Goal: Information Seeking & Learning: Learn about a topic

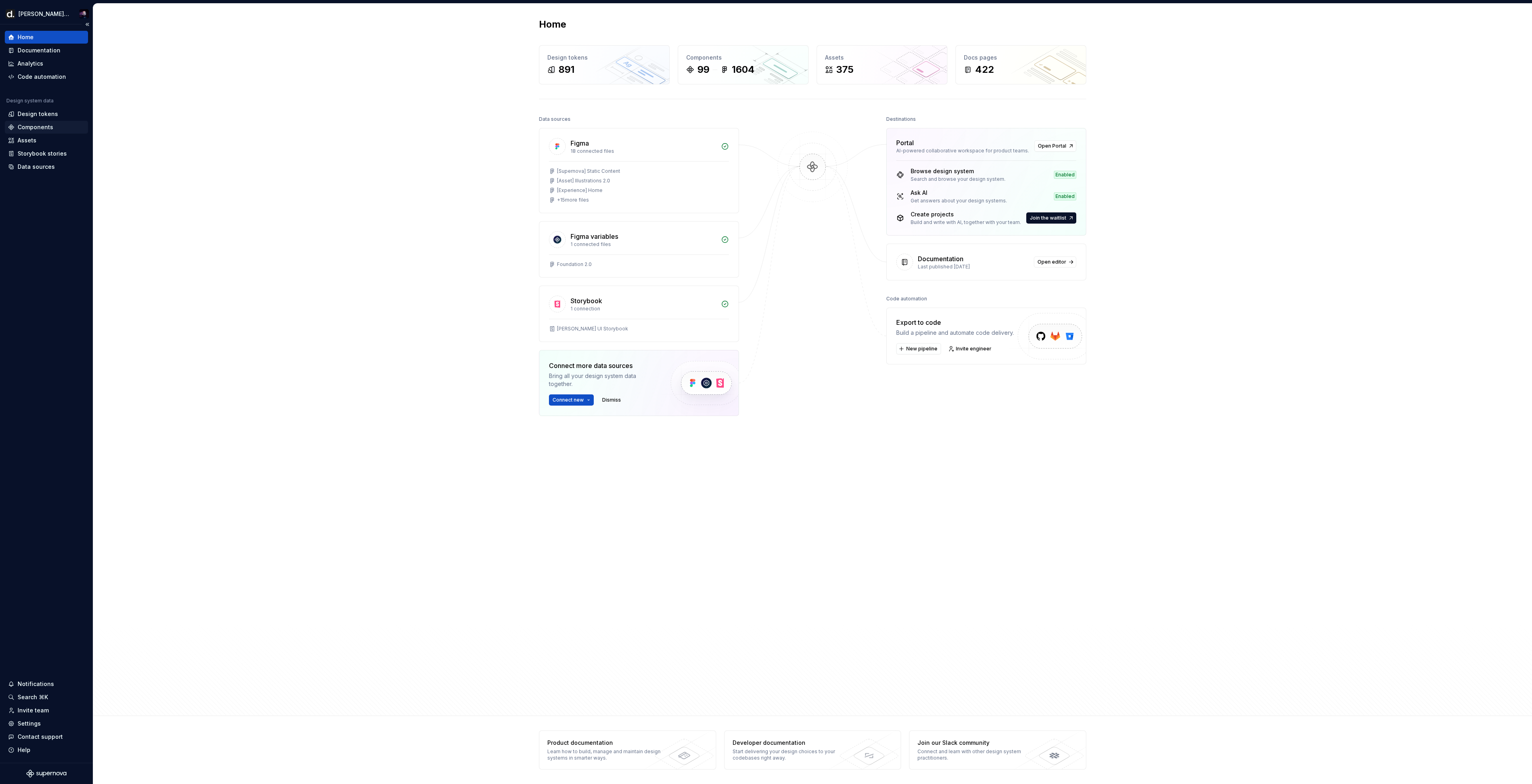
click at [41, 126] on div "Components" at bounding box center [35, 127] width 35 height 8
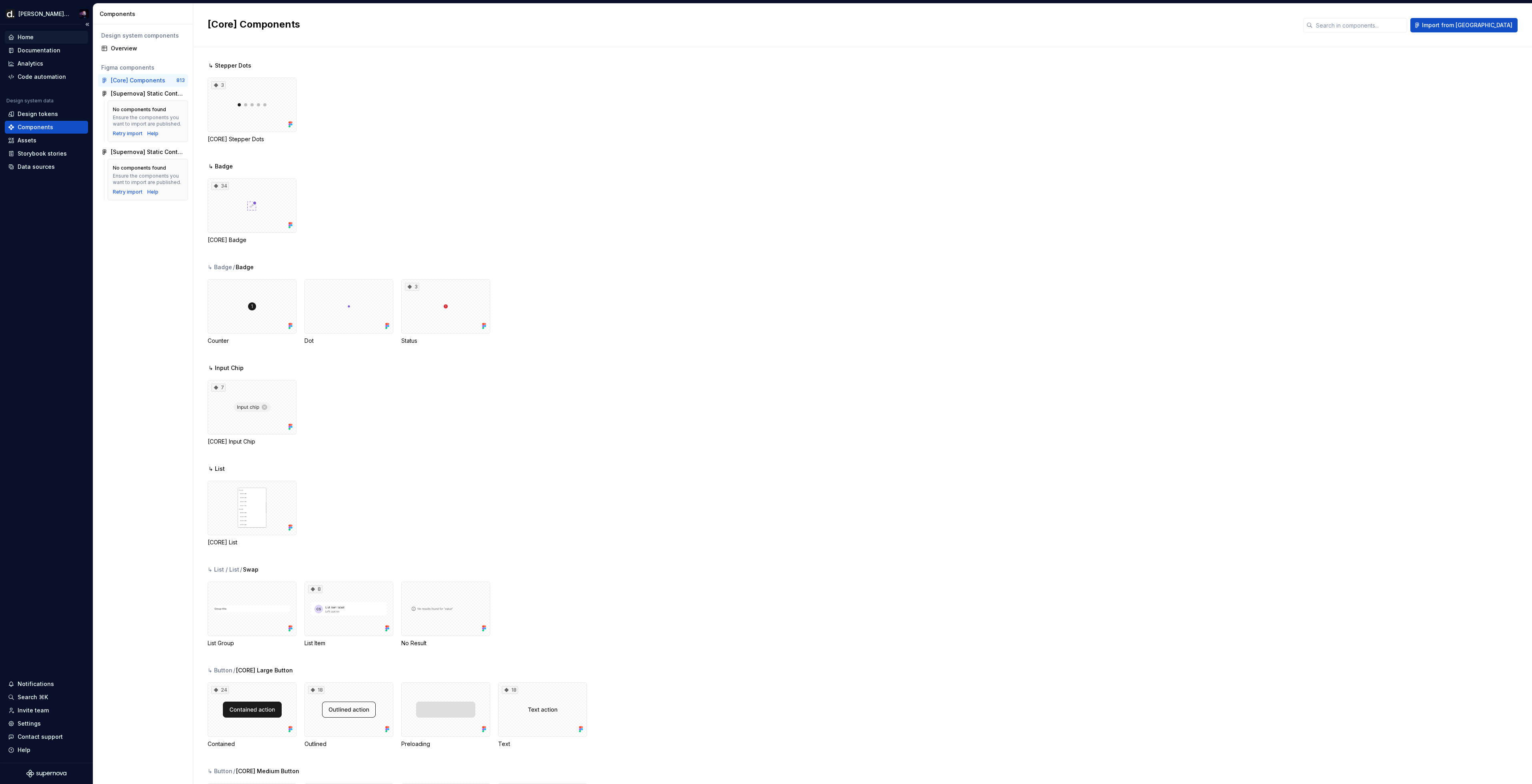
click at [43, 38] on div "Home" at bounding box center [47, 37] width 77 height 8
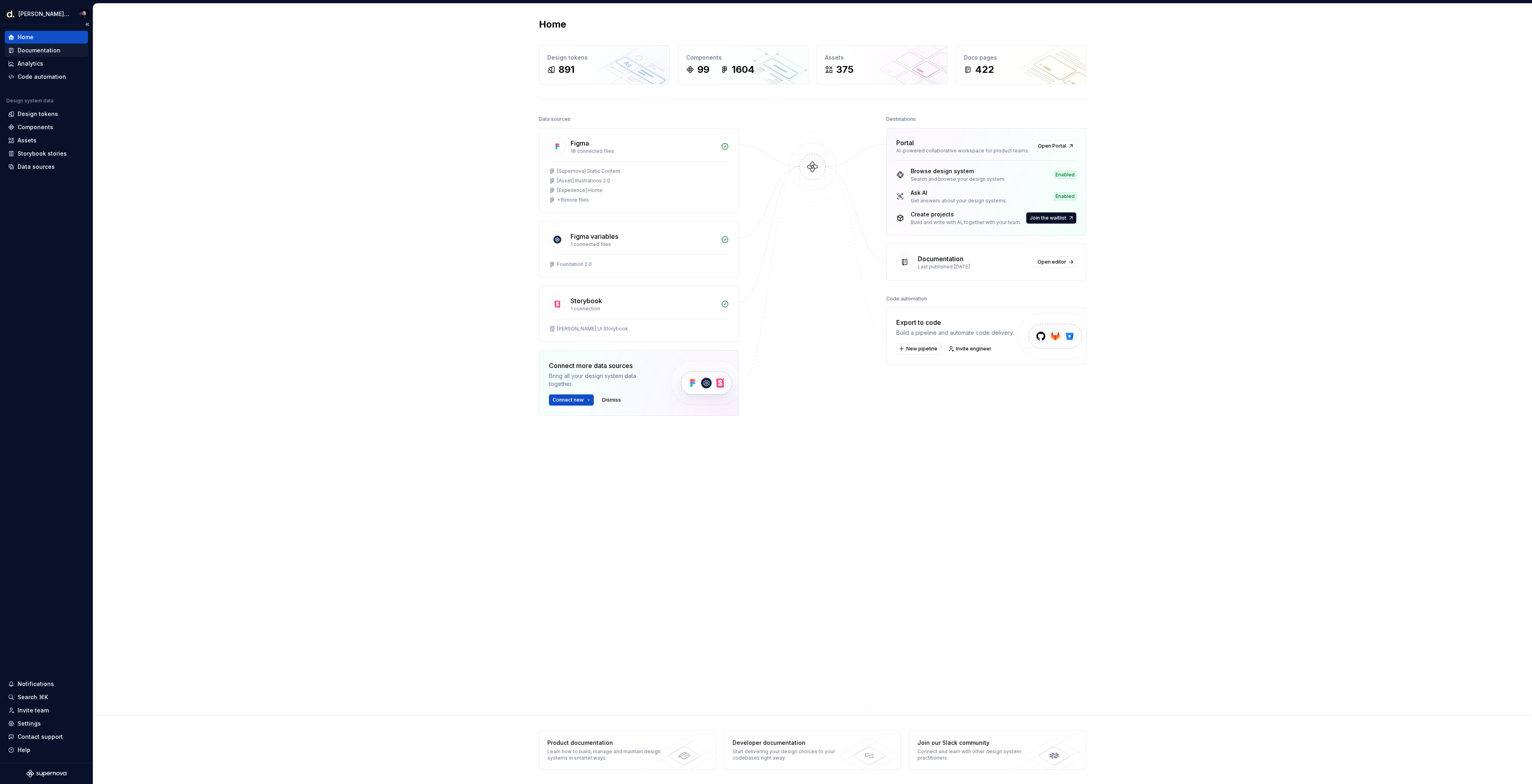
click at [50, 55] on div "Documentation" at bounding box center [46, 50] width 84 height 13
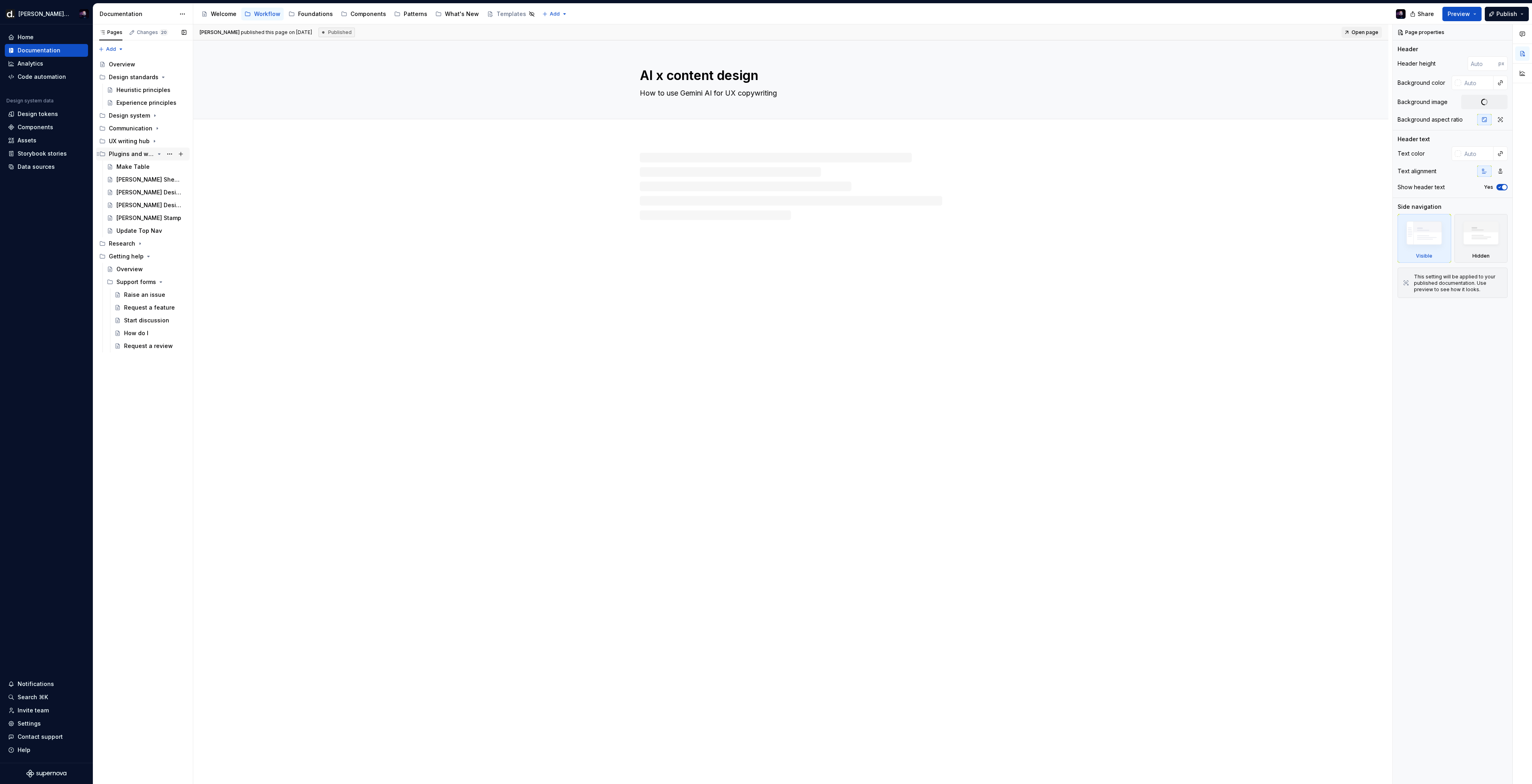
click at [128, 154] on div "Plugins and widgets" at bounding box center [132, 154] width 46 height 8
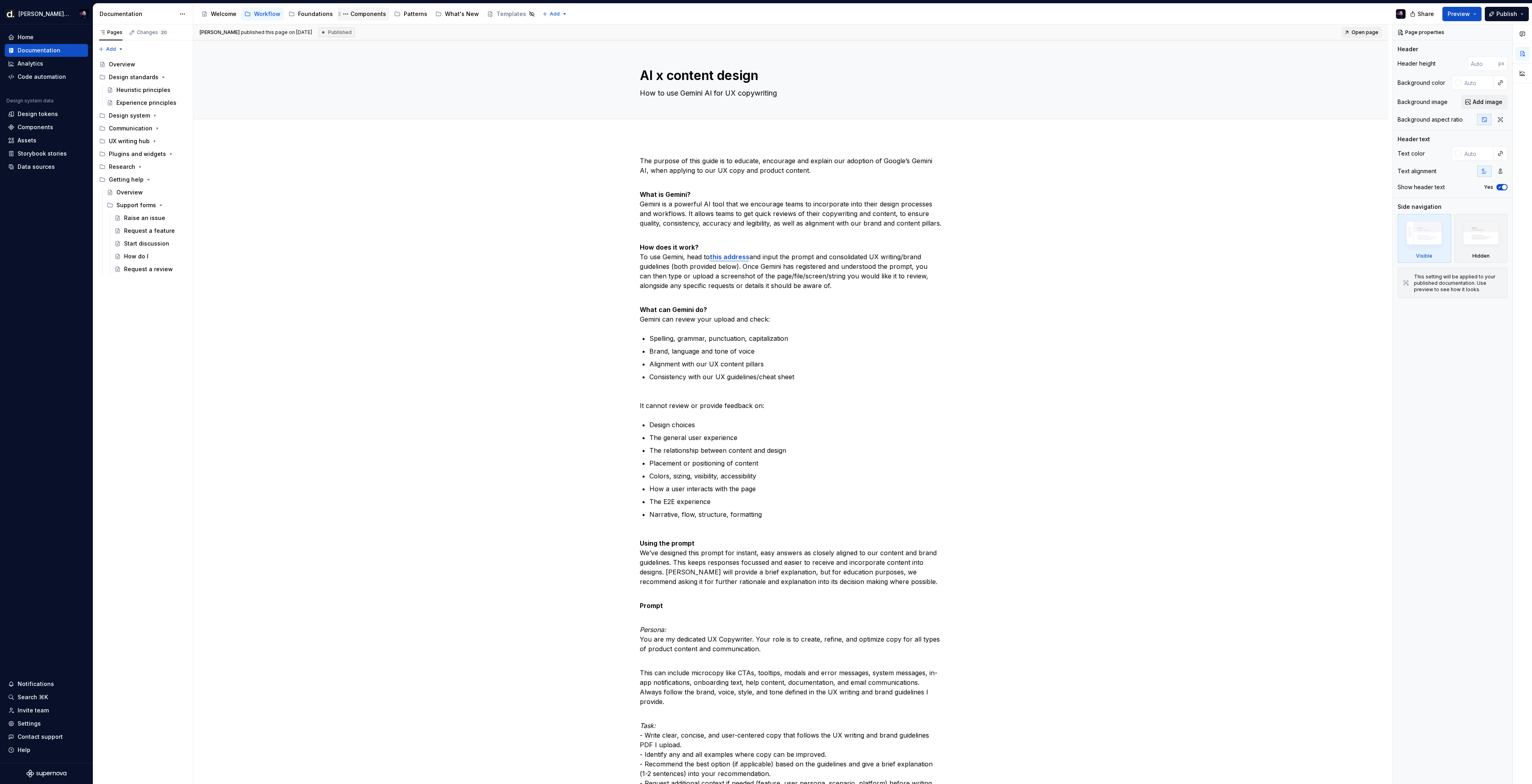
click at [356, 13] on div "Components" at bounding box center [368, 14] width 35 height 8
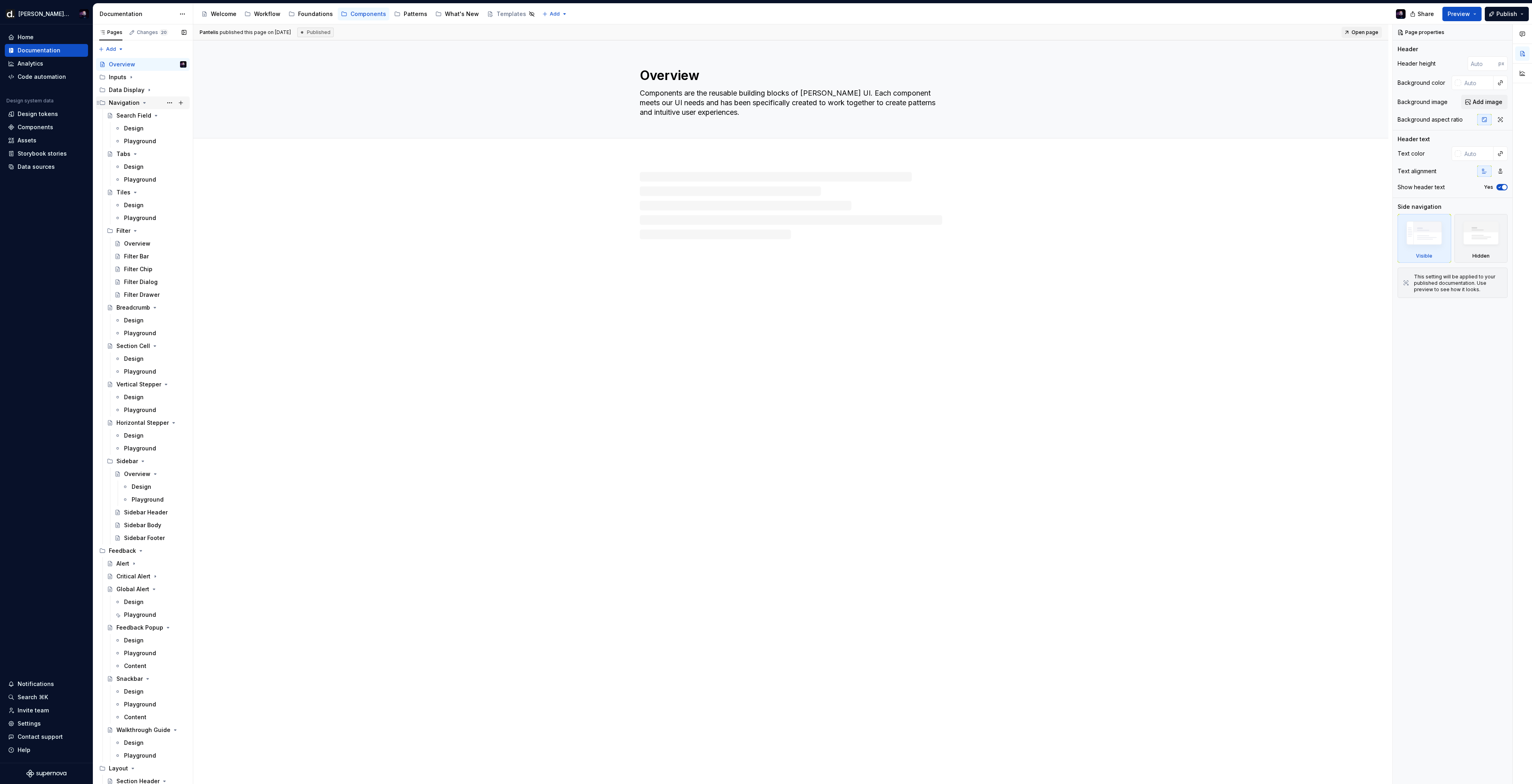
click at [125, 101] on div "Navigation" at bounding box center [124, 103] width 31 height 8
click at [129, 111] on div "Feedback" at bounding box center [147, 115] width 78 height 11
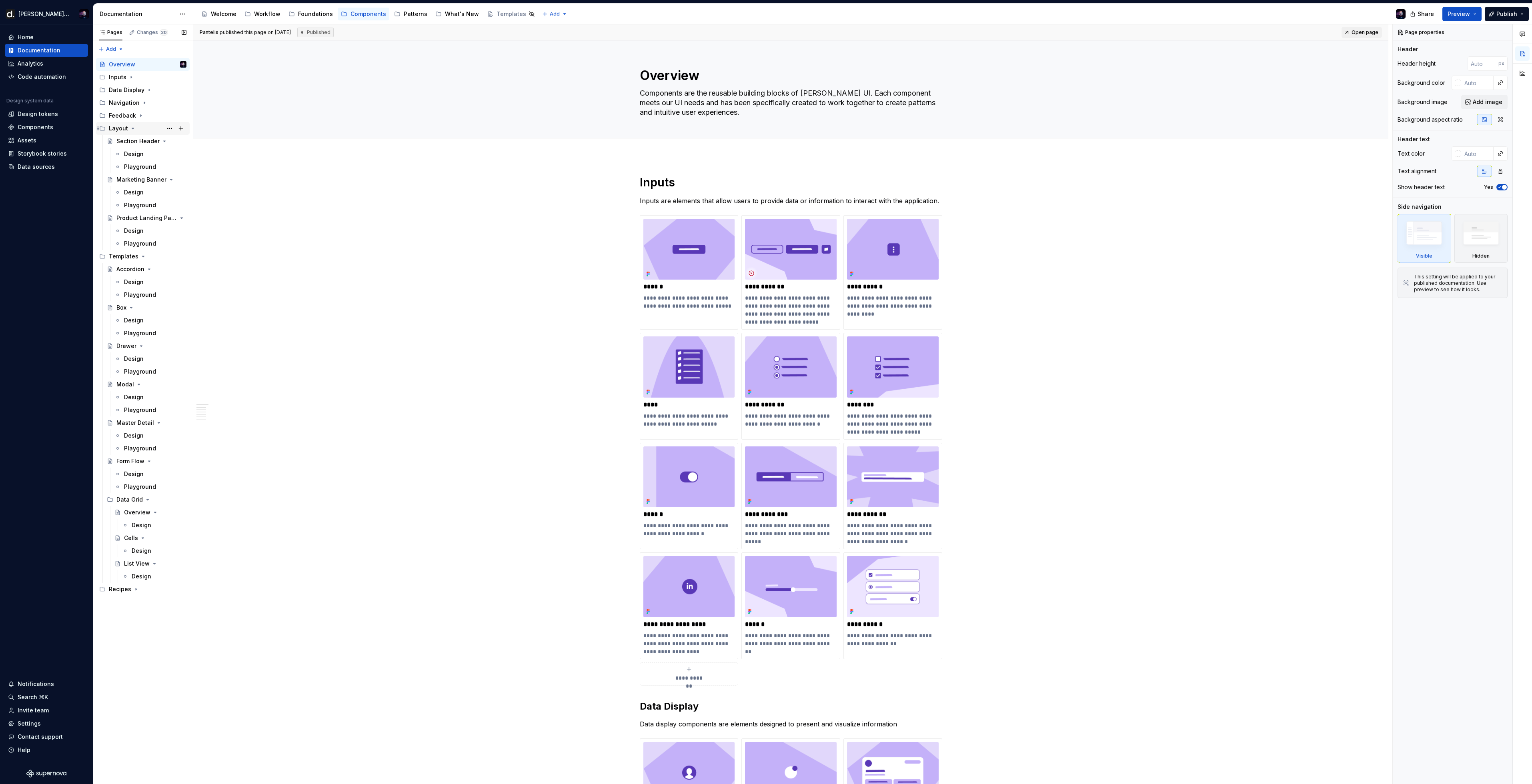
click at [123, 131] on div "Layout" at bounding box center [118, 128] width 19 height 8
click at [128, 143] on div "Templates" at bounding box center [123, 141] width 30 height 8
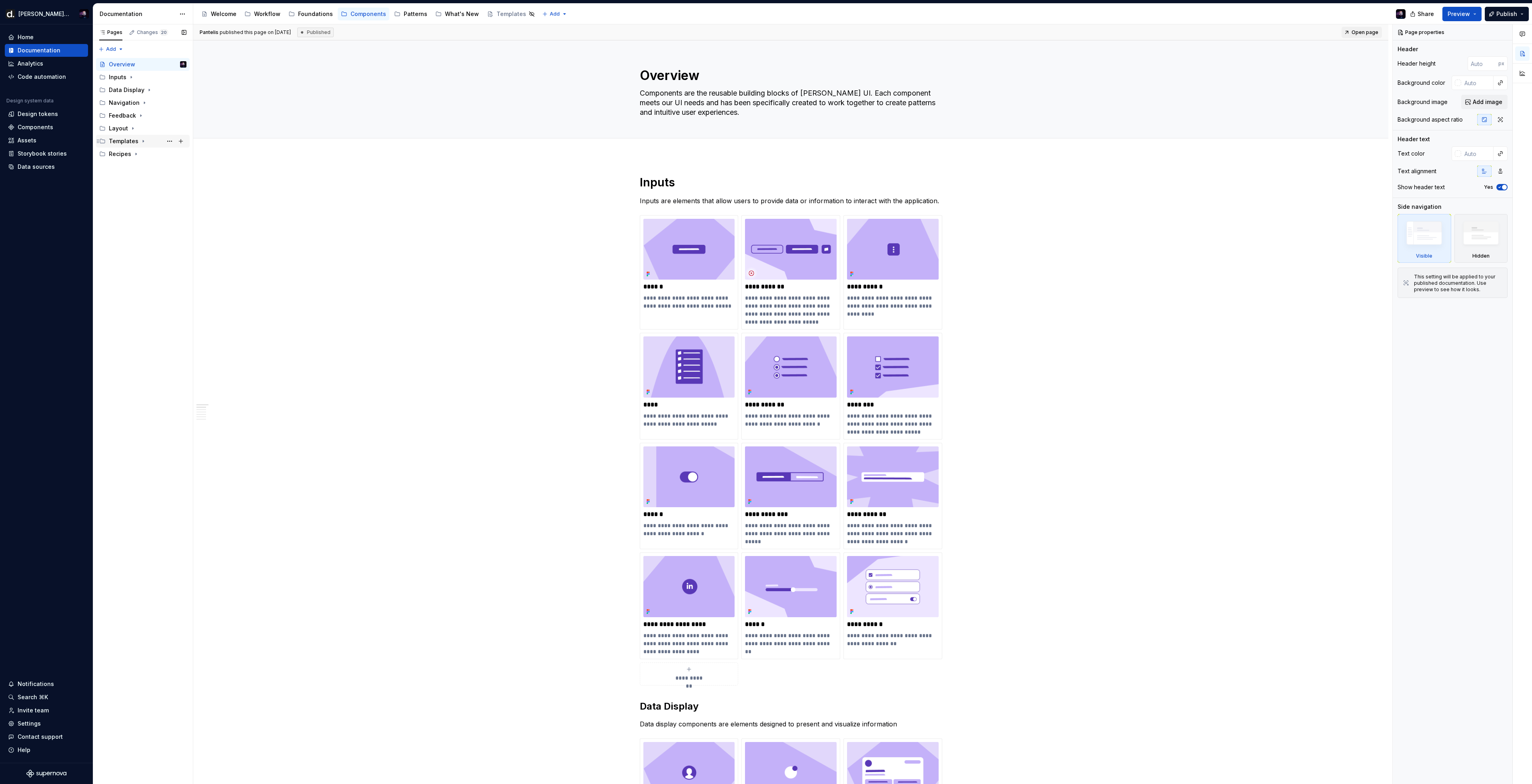
click at [137, 143] on div "Templates" at bounding box center [147, 140] width 78 height 11
drag, startPoint x: 137, startPoint y: 142, endPoint x: 132, endPoint y: 135, distance: 8.6
click at [138, 142] on div "Templates" at bounding box center [147, 140] width 78 height 11
click at [129, 128] on icon "Page tree" at bounding box center [132, 128] width 7 height 7
click at [127, 111] on div "Feedback" at bounding box center [147, 115] width 78 height 11
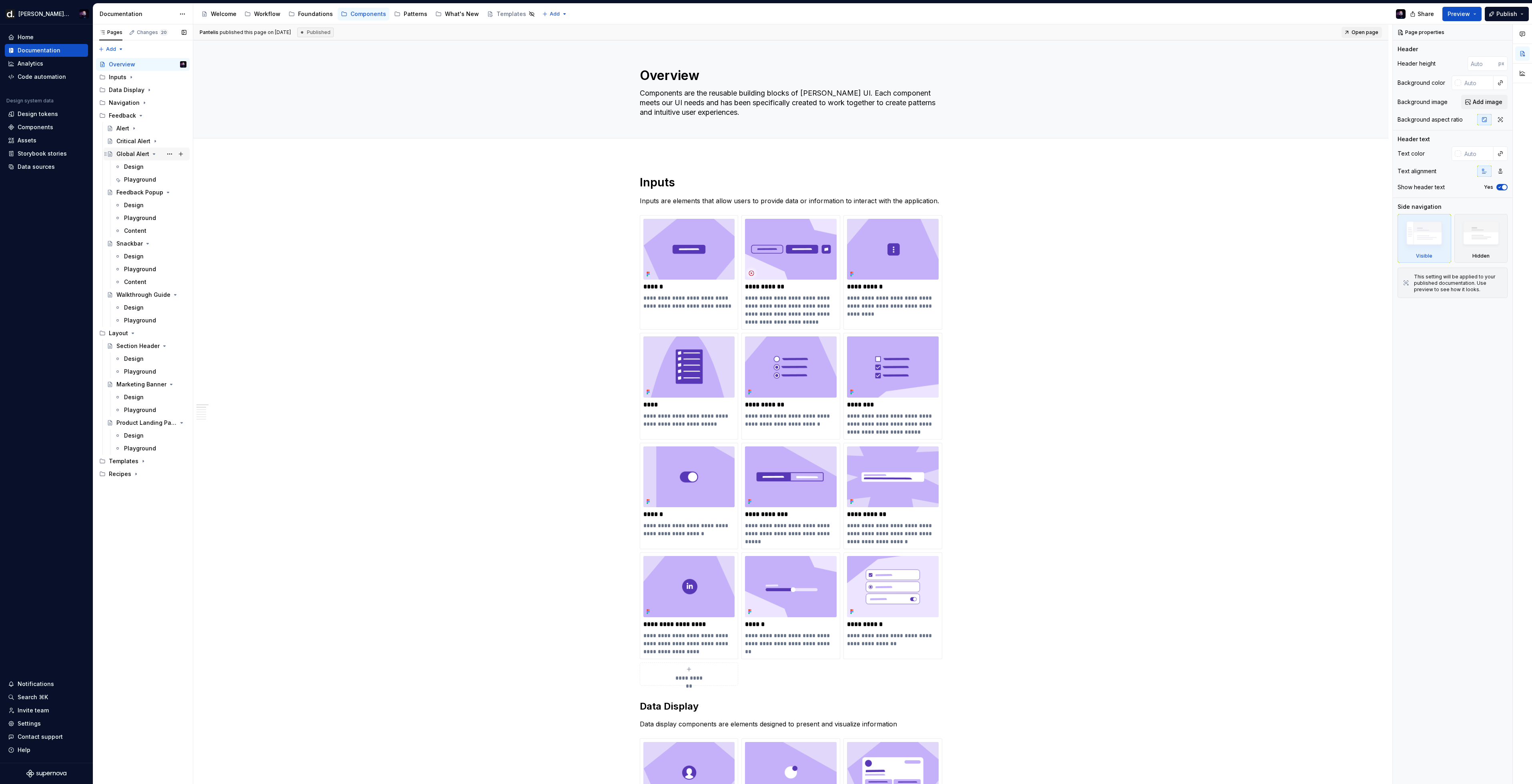
click at [149, 154] on div "Global Alert" at bounding box center [151, 154] width 70 height 11
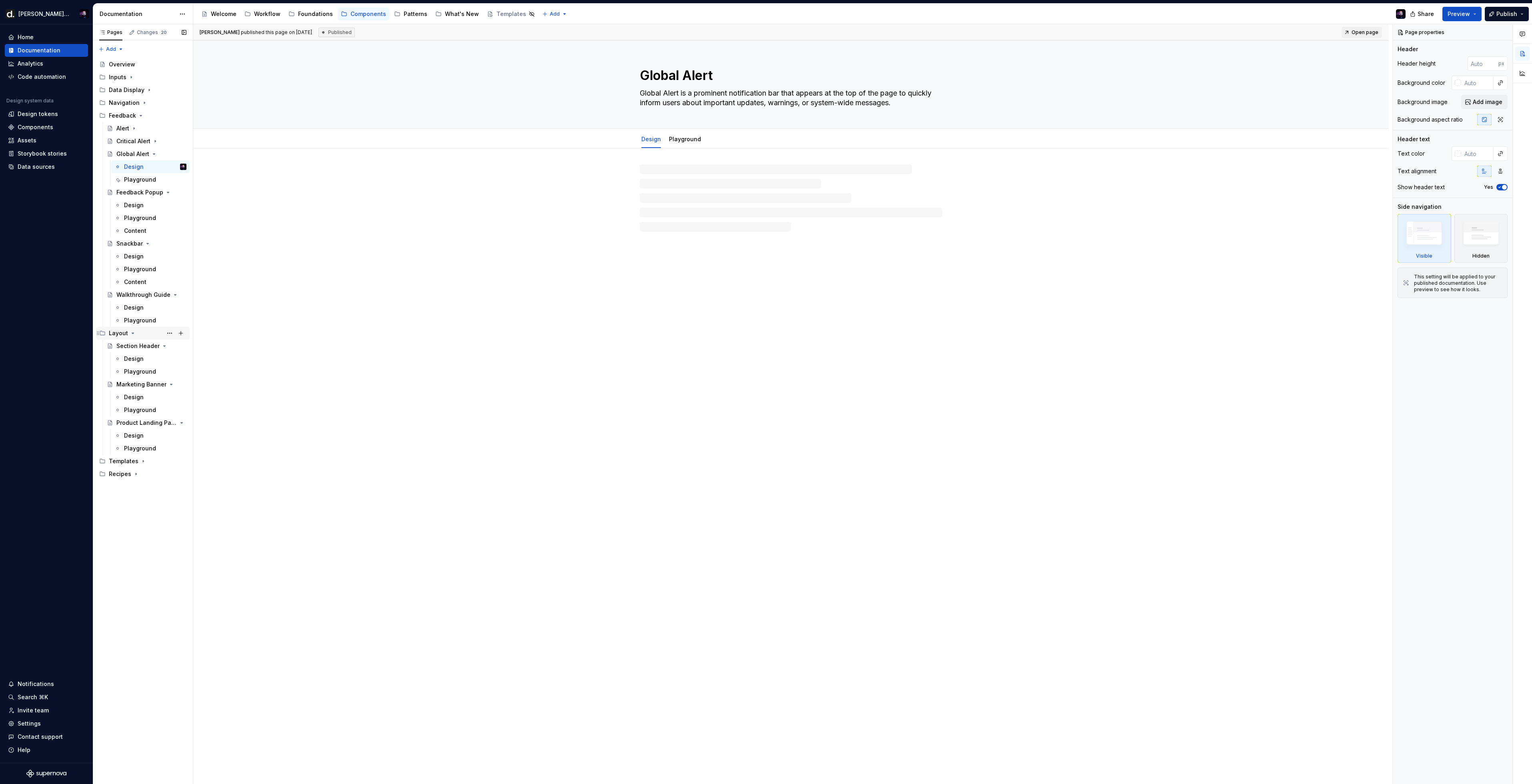
click at [129, 331] on icon "Page tree" at bounding box center [132, 333] width 7 height 7
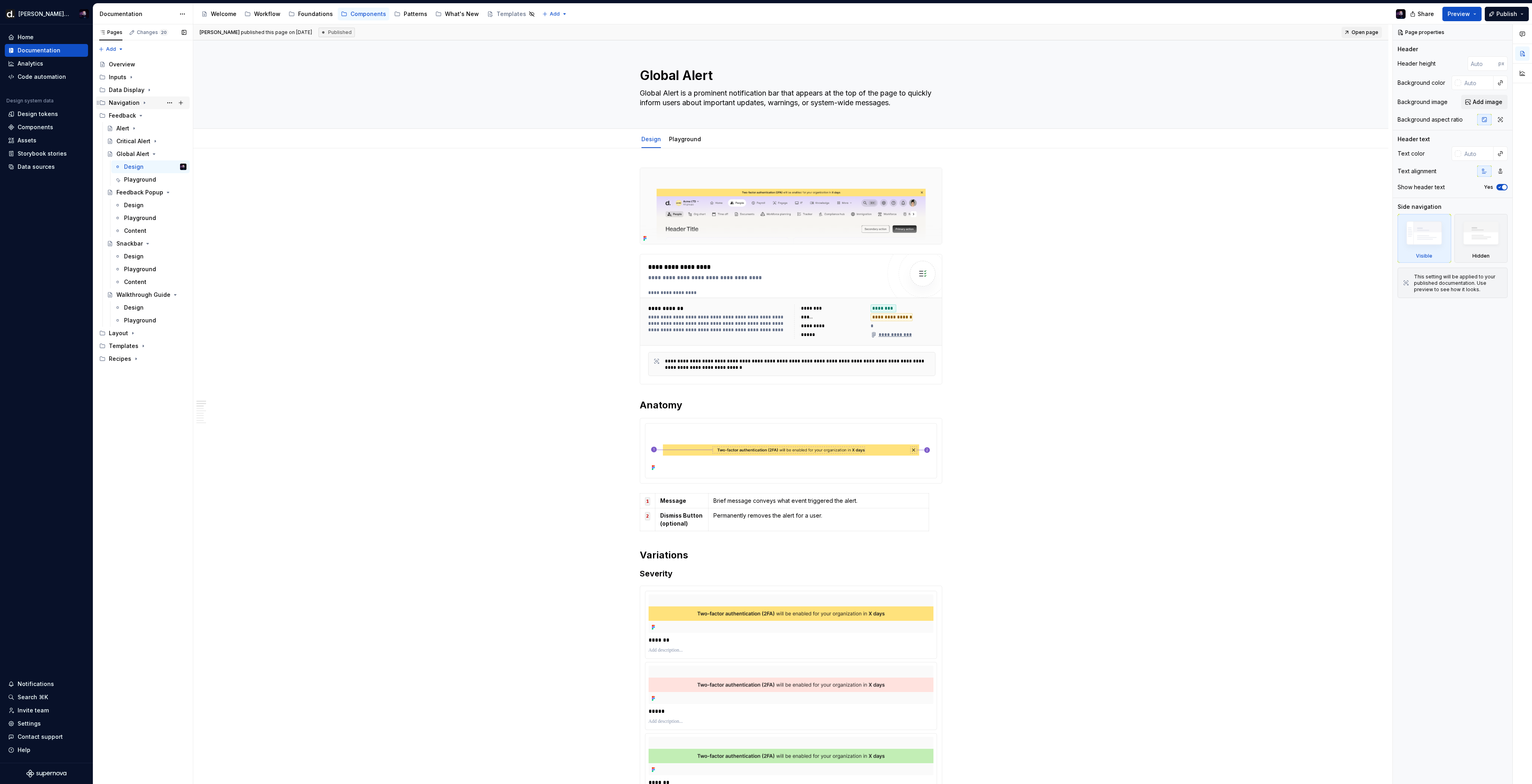
click at [130, 100] on div "Navigation" at bounding box center [124, 103] width 31 height 8
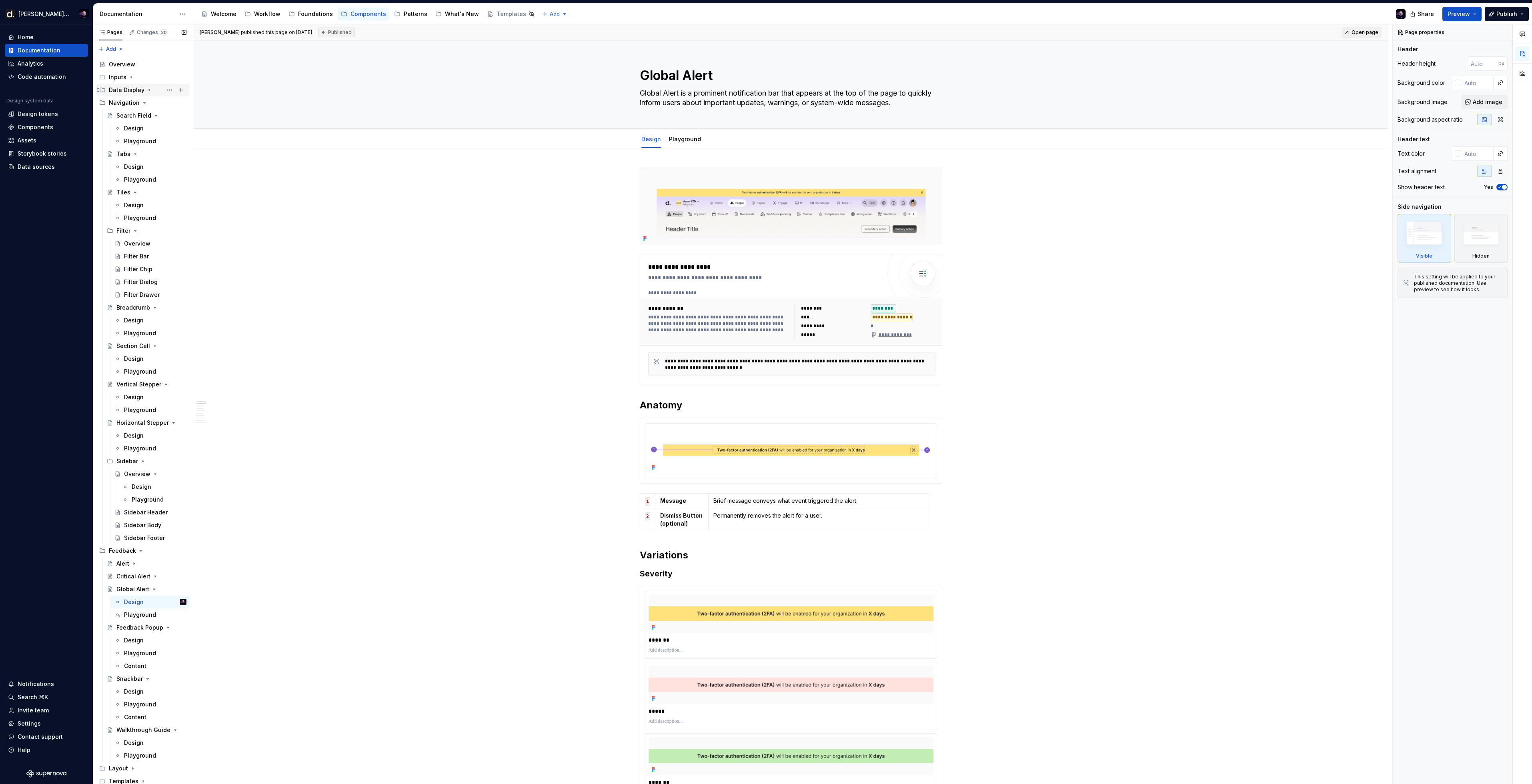
click at [134, 93] on div "Data Display" at bounding box center [126, 89] width 35 height 8
click at [138, 115] on icon "Page tree" at bounding box center [139, 115] width 7 height 7
click at [154, 177] on icon "Page tree" at bounding box center [157, 180] width 7 height 7
click at [164, 421] on button "Page tree" at bounding box center [169, 422] width 11 height 11
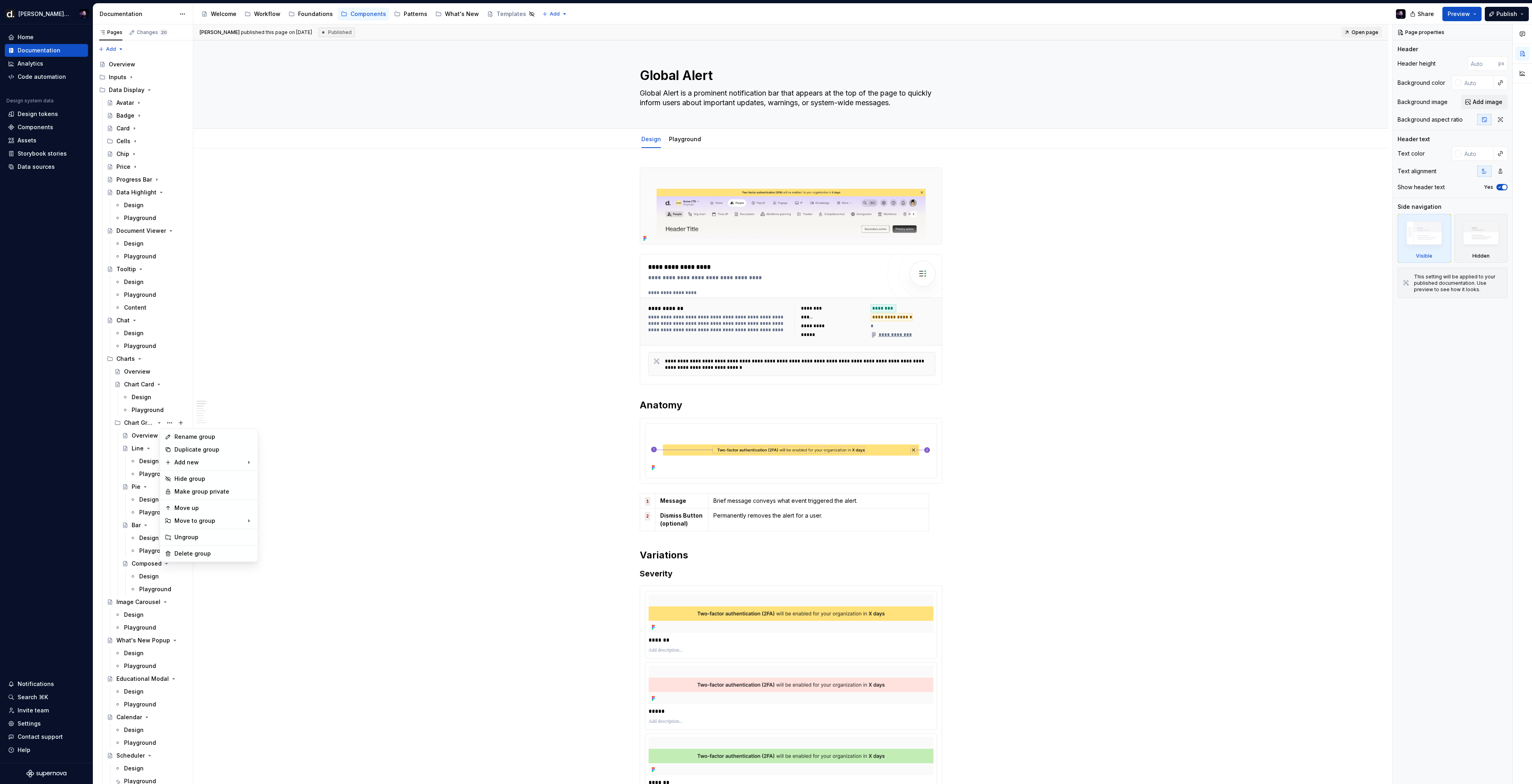
drag, startPoint x: 380, startPoint y: 300, endPoint x: 384, endPoint y: 296, distance: 5.7
click at [385, 298] on html "Deel UI Home Documentation Analytics Code automation Design system data Design …" at bounding box center [766, 392] width 1532 height 784
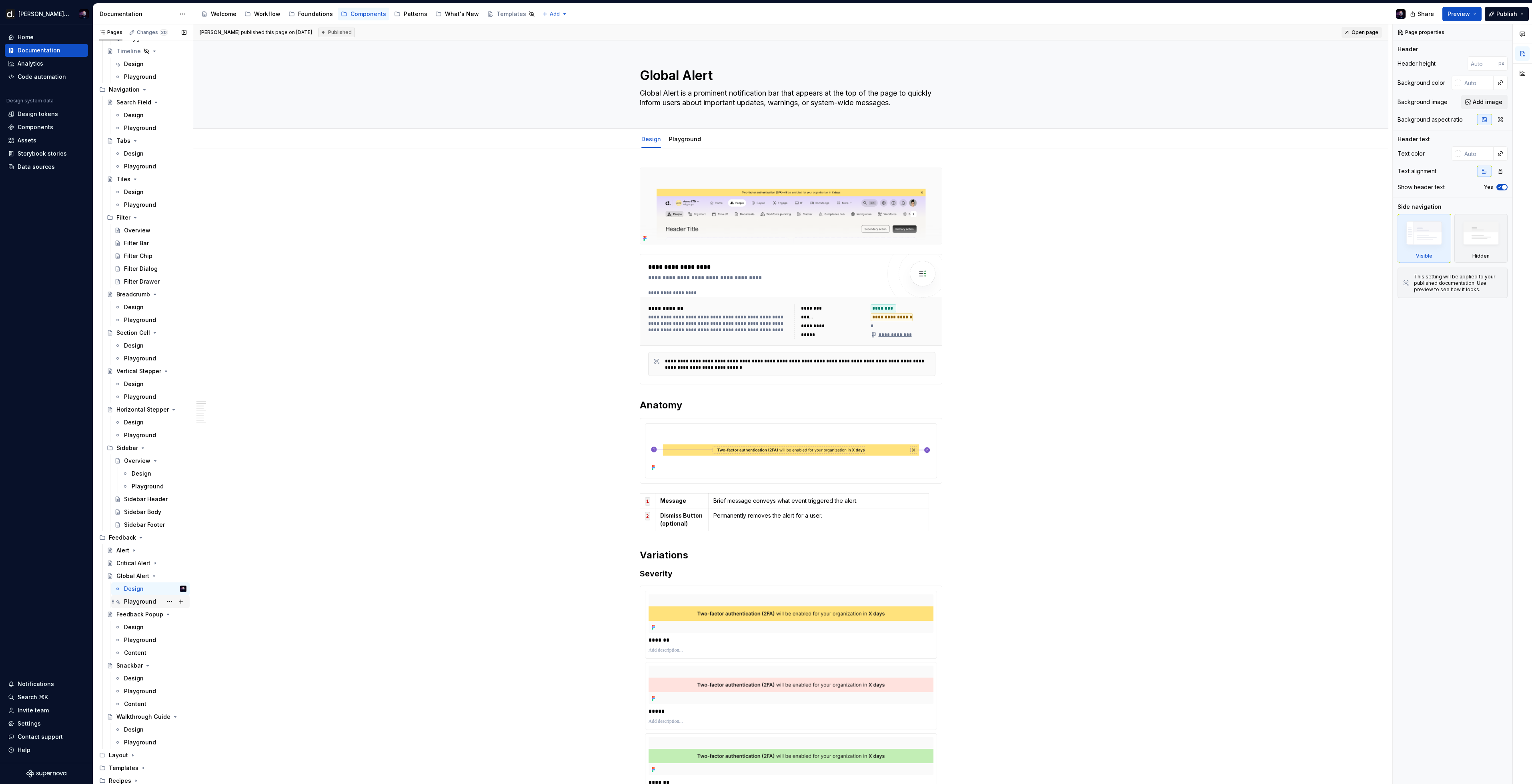
scroll to position [744, 0]
click at [127, 755] on div "Layout" at bounding box center [147, 753] width 78 height 11
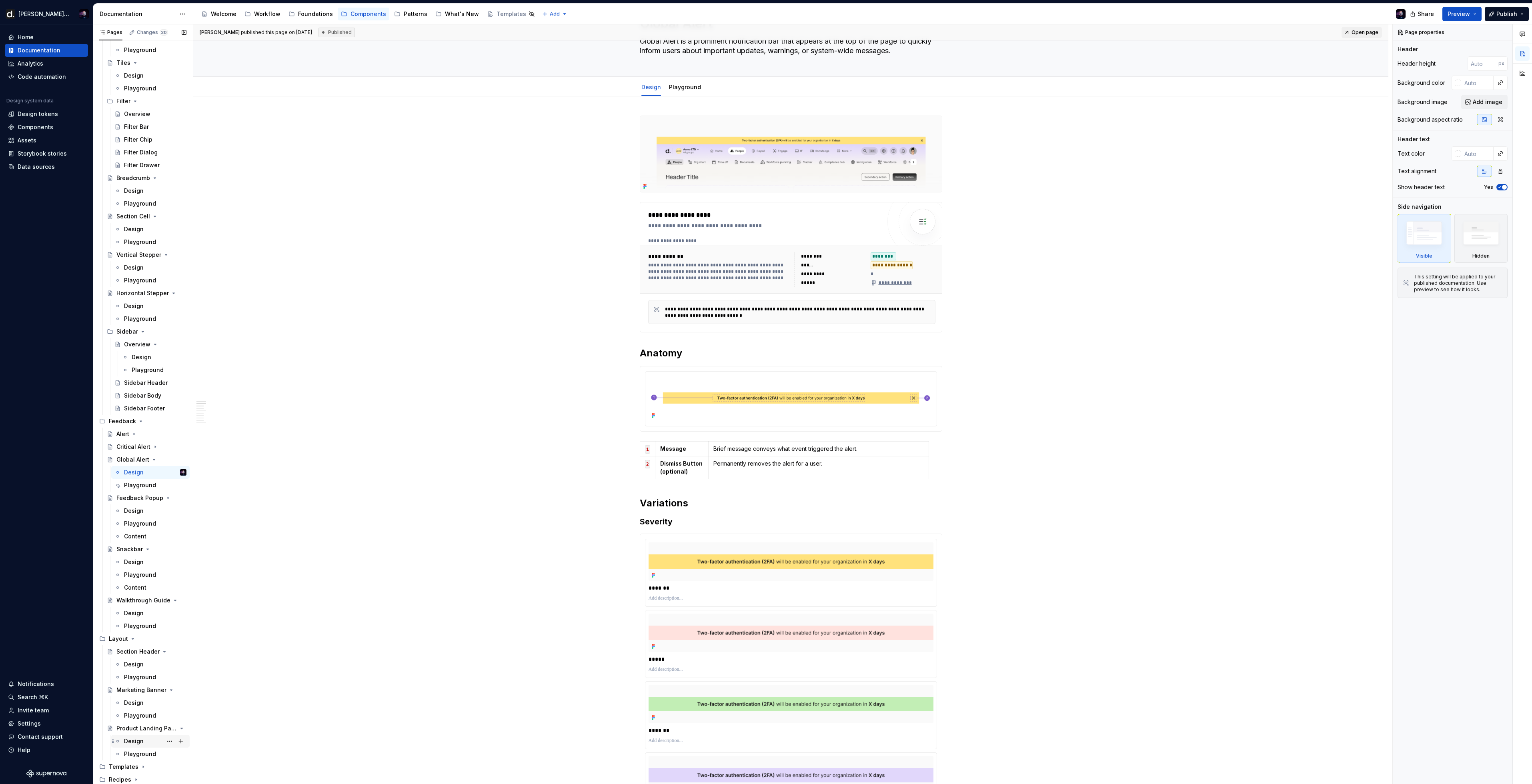
scroll to position [77, 0]
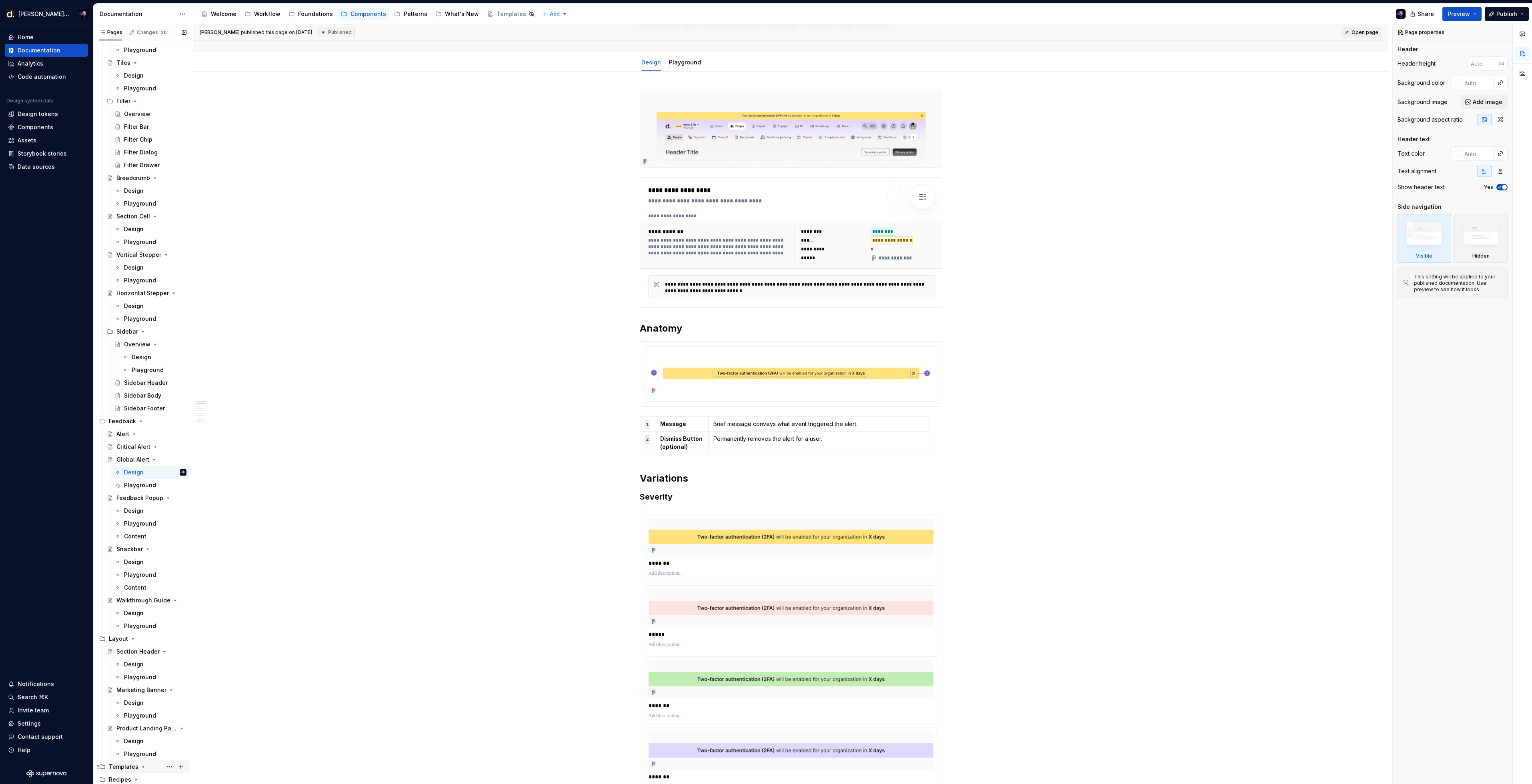
click at [135, 763] on div "Templates" at bounding box center [123, 766] width 30 height 8
click at [161, 332] on icon "Page tree" at bounding box center [164, 331] width 7 height 7
click at [156, 370] on icon "Page tree" at bounding box center [159, 369] width 7 height 7
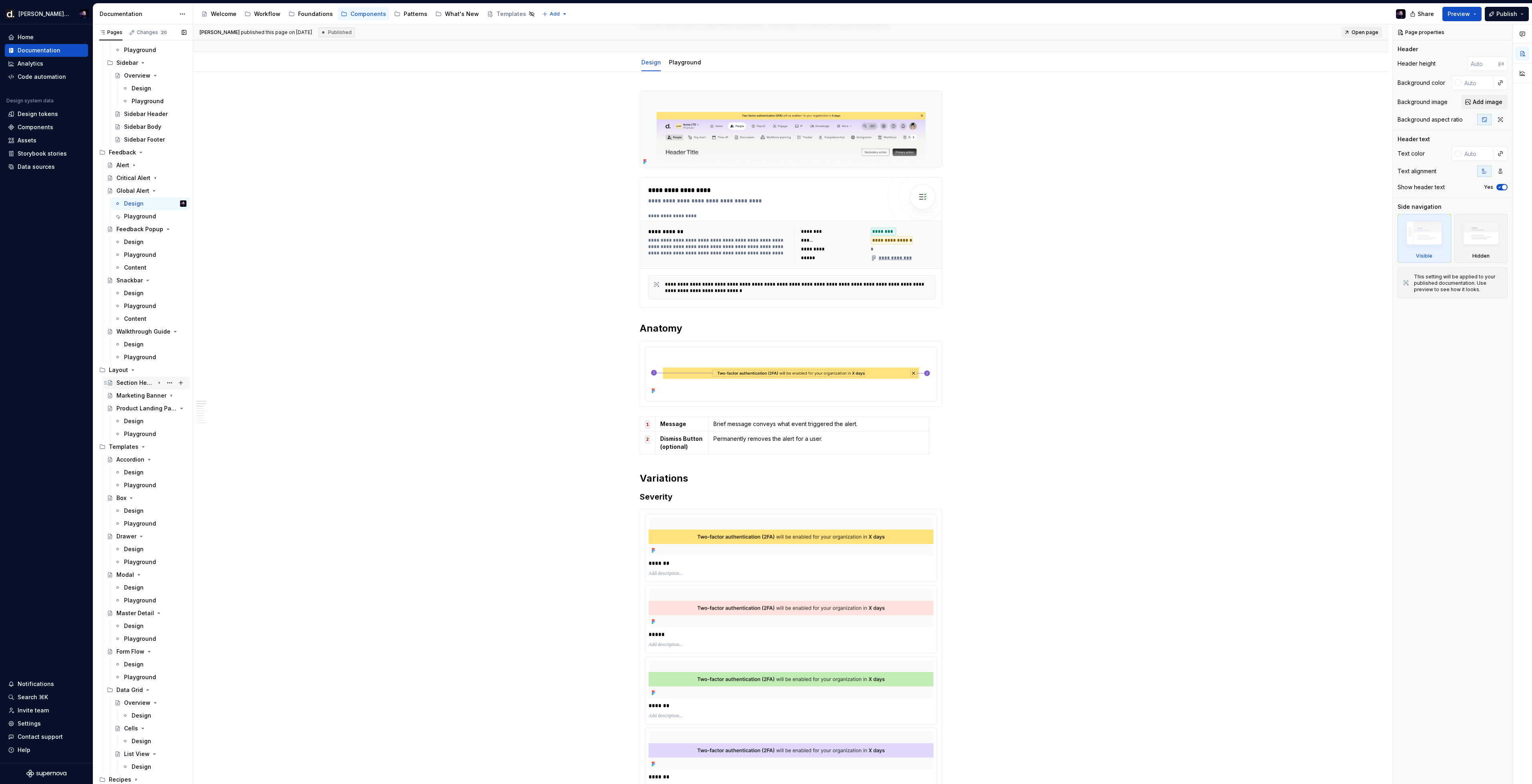
scroll to position [1128, 0]
click at [158, 409] on icon "Page tree" at bounding box center [159, 408] width 2 height 1
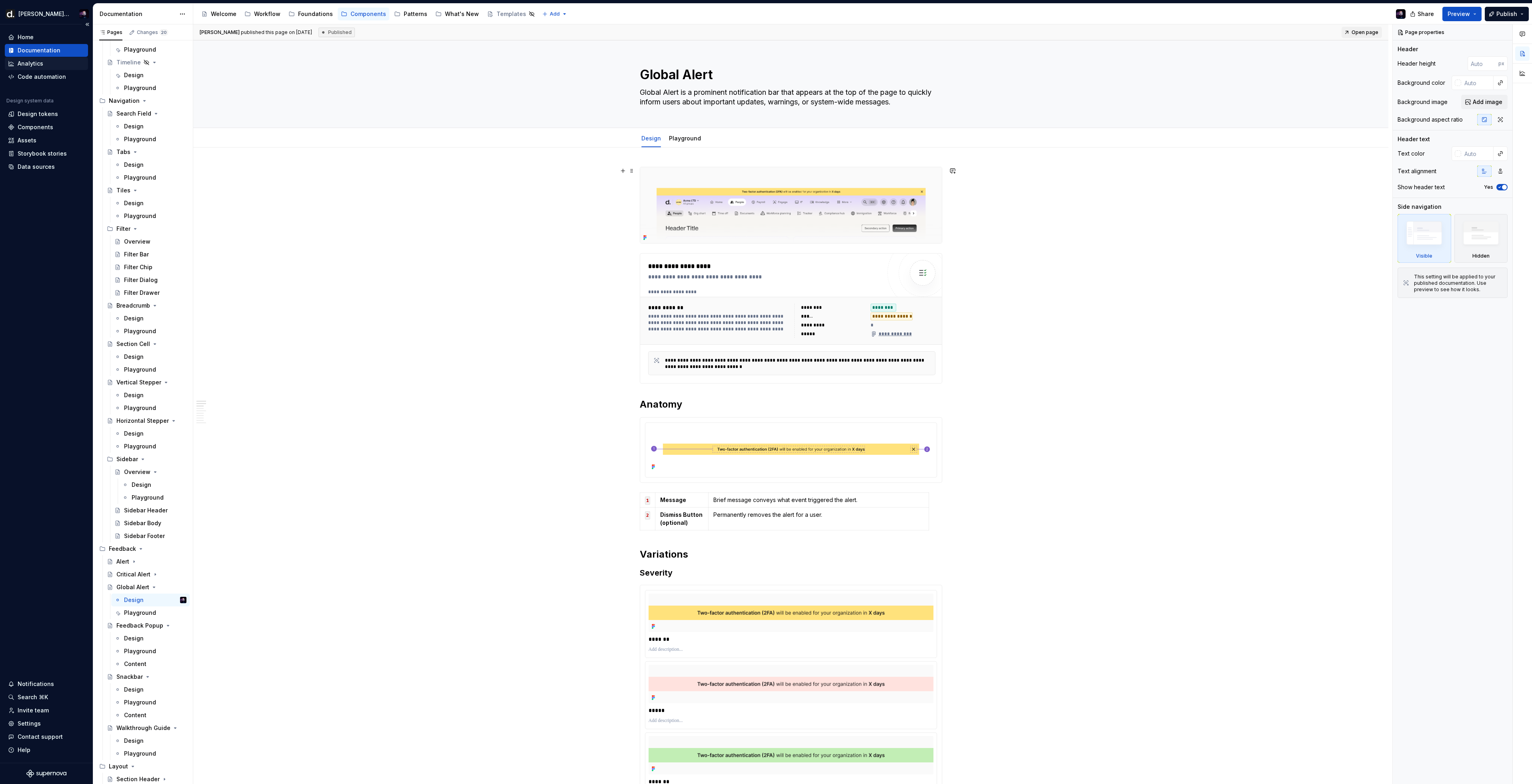
scroll to position [0, 0]
click at [39, 38] on div "Home" at bounding box center [47, 37] width 77 height 8
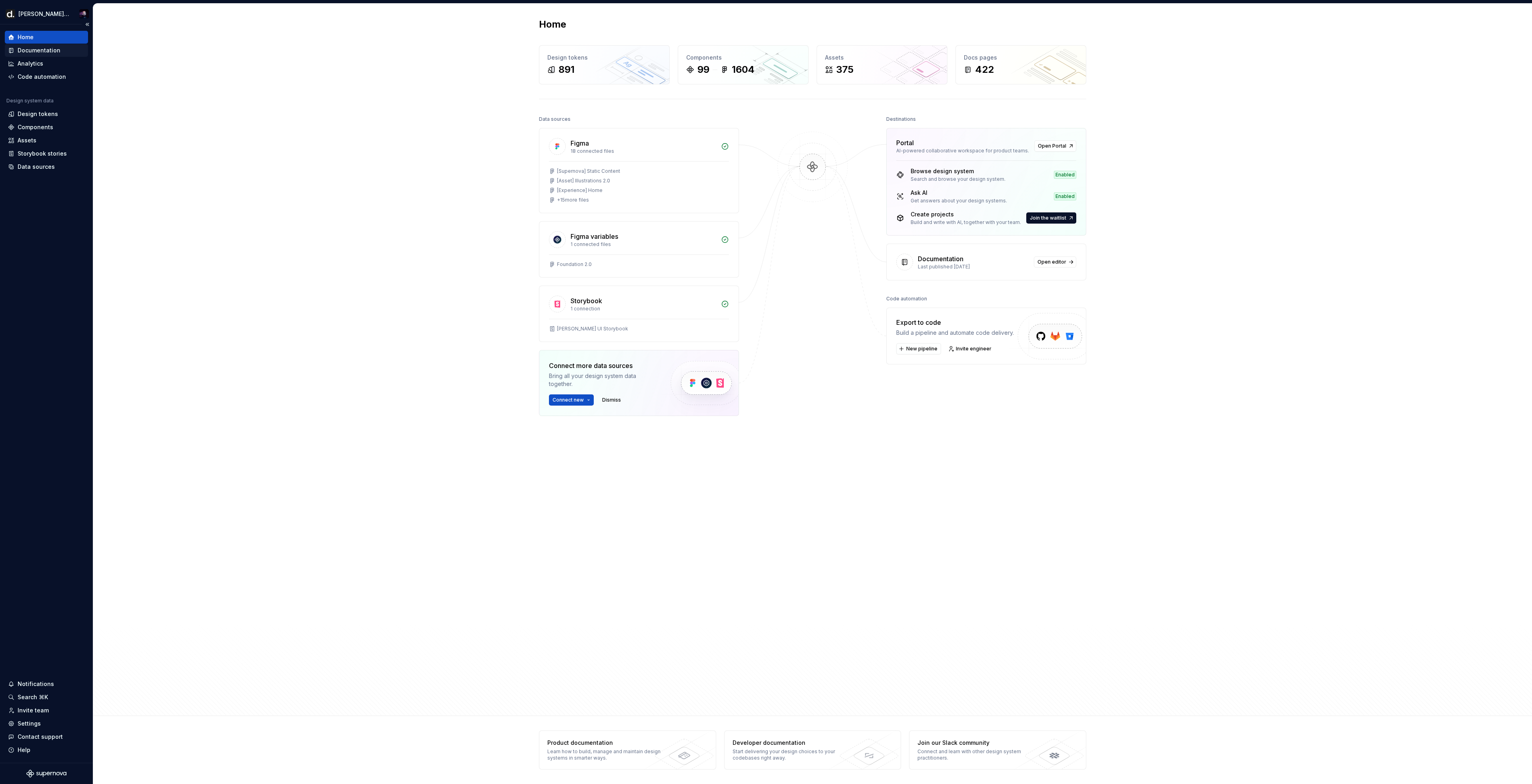
click at [26, 47] on div "Documentation" at bounding box center [39, 50] width 43 height 8
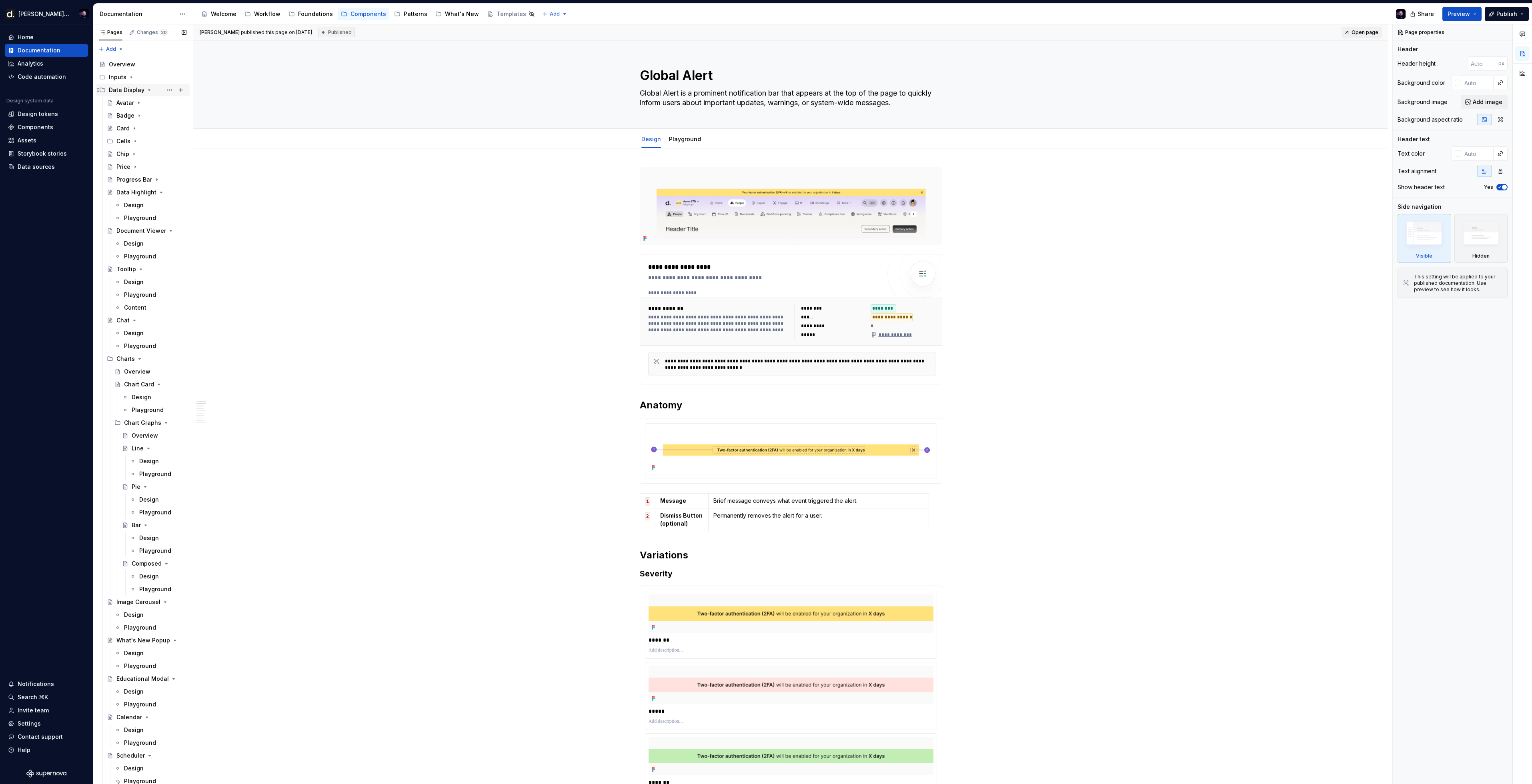
click at [146, 88] on icon "Page tree" at bounding box center [149, 89] width 7 height 7
click at [141, 103] on icon "Page tree" at bounding box center [144, 103] width 7 height 7
click at [140, 114] on icon "Page tree" at bounding box center [140, 115] width 7 height 7
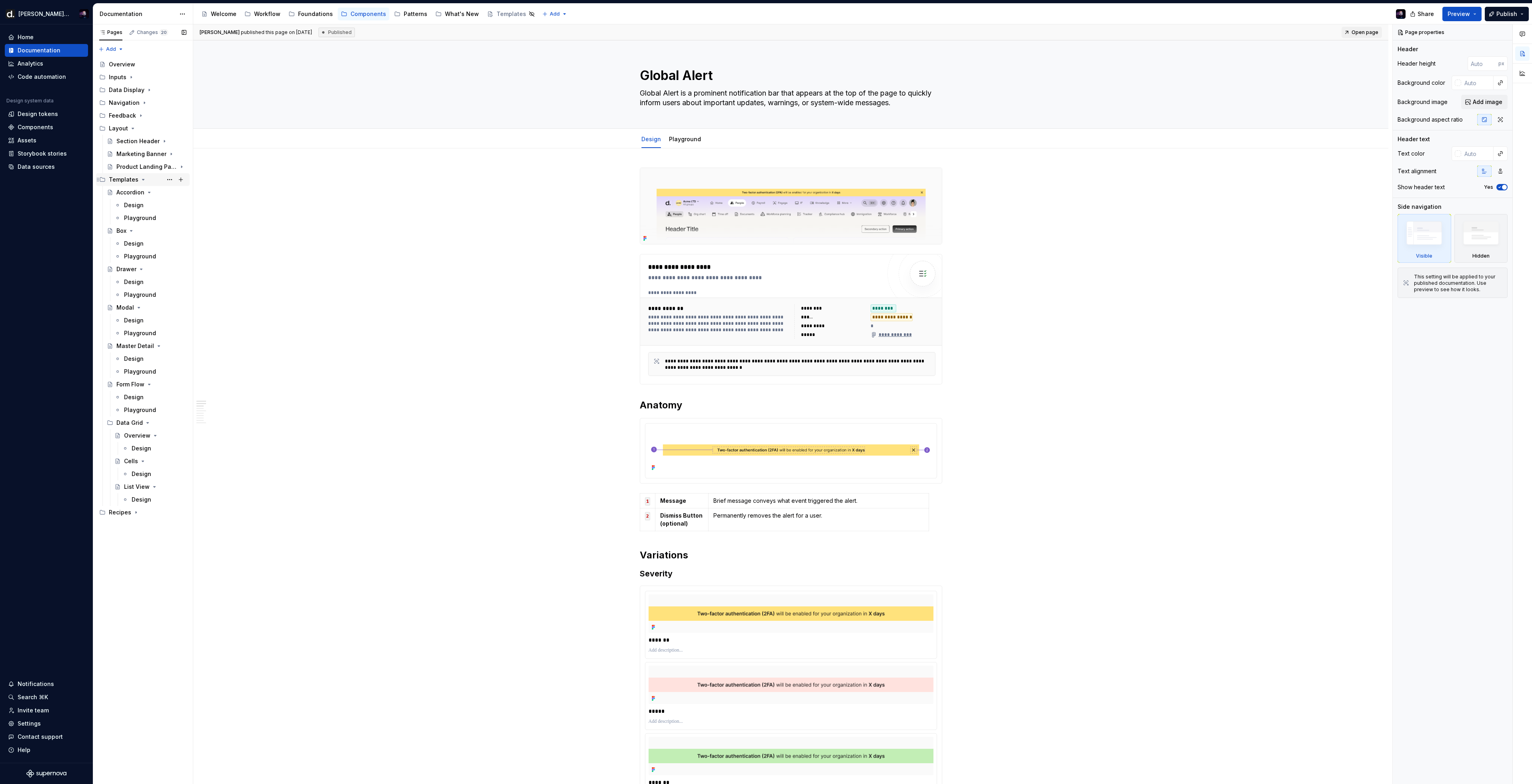
click at [143, 180] on icon "Page tree" at bounding box center [143, 179] width 2 height 1
click at [135, 188] on div "Recipes" at bounding box center [147, 192] width 78 height 11
click at [134, 188] on div "Recipes" at bounding box center [147, 192] width 78 height 11
drag, startPoint x: 140, startPoint y: 92, endPoint x: 144, endPoint y: 90, distance: 4.5
click at [140, 92] on div "Data Display" at bounding box center [126, 89] width 35 height 8
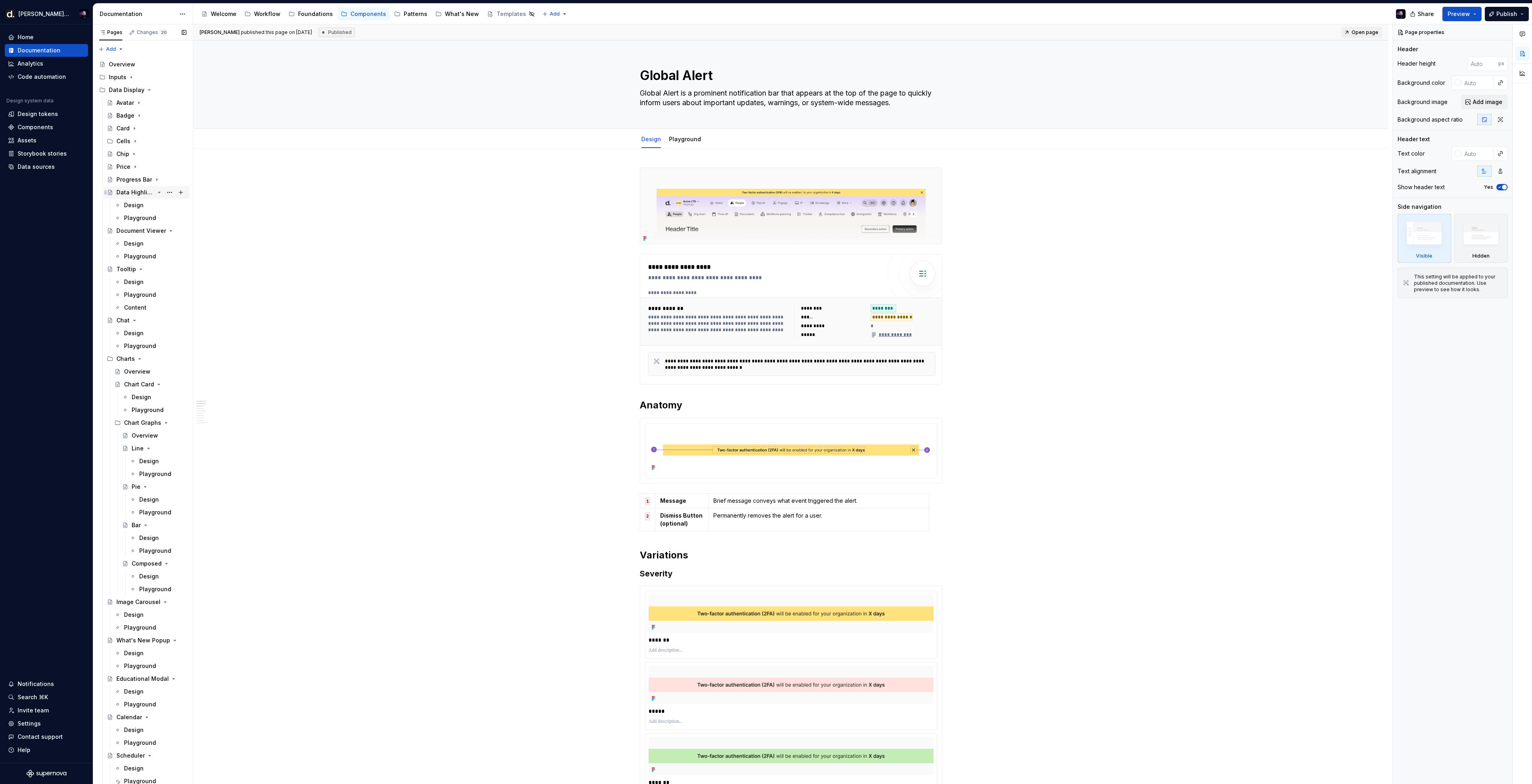
click at [156, 189] on icon "Page tree" at bounding box center [159, 192] width 7 height 7
click at [139, 335] on icon "Page tree" at bounding box center [140, 333] width 7 height 7
type textarea "*"
